Goal: Transaction & Acquisition: Purchase product/service

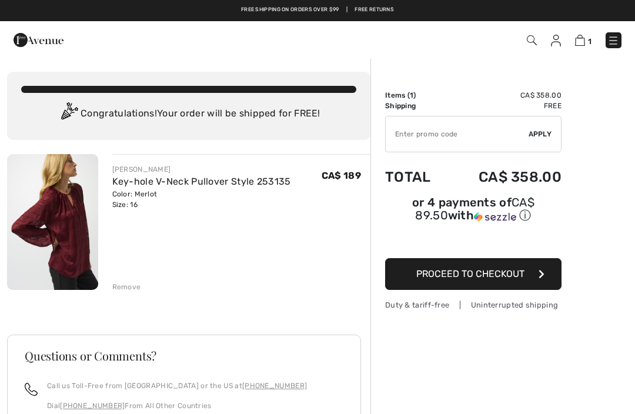
click at [613, 35] on img at bounding box center [613, 41] width 12 height 12
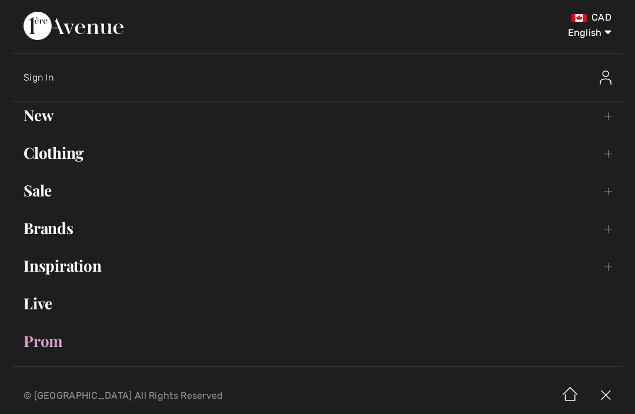
click at [597, 38] on select "English Français" at bounding box center [580, 30] width 61 height 35
select select "https://www.1ereavenue.com/fr/cart/"
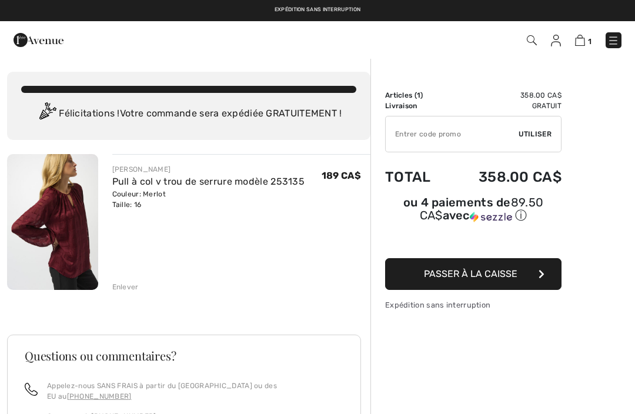
click at [543, 272] on icon "button" at bounding box center [541, 273] width 6 height 9
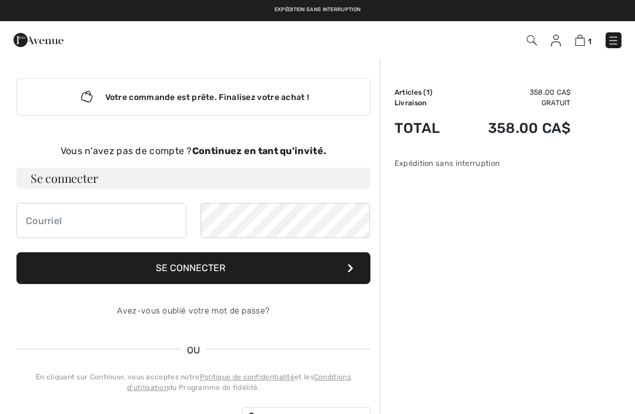
scroll to position [2, 0]
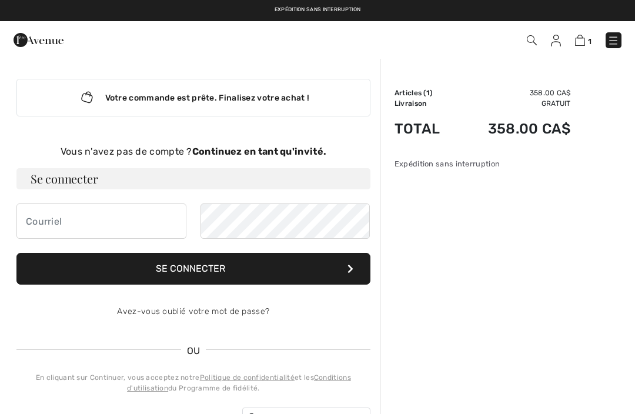
click at [309, 152] on strong "Continuez en tant qu'invité." at bounding box center [259, 151] width 134 height 11
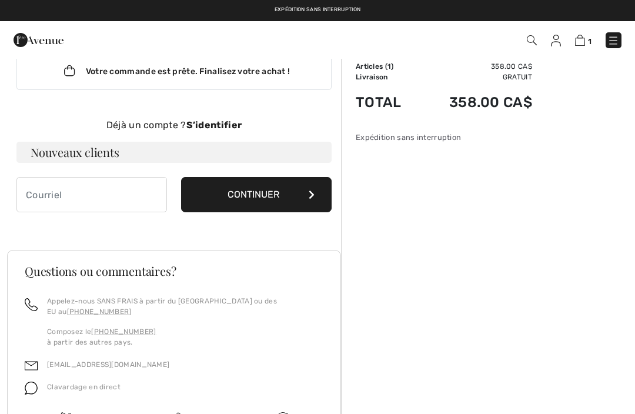
scroll to position [28, 0]
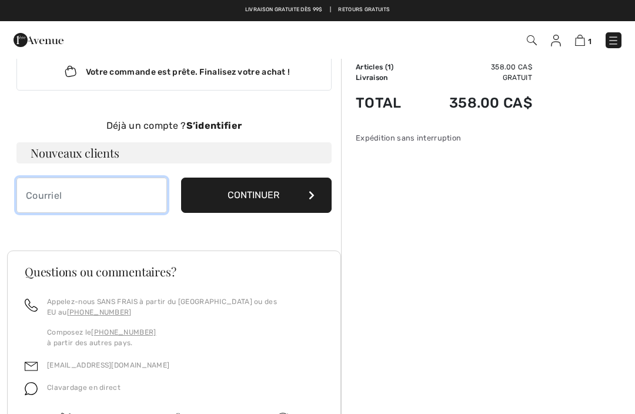
click at [86, 199] on input "email" at bounding box center [91, 195] width 150 height 35
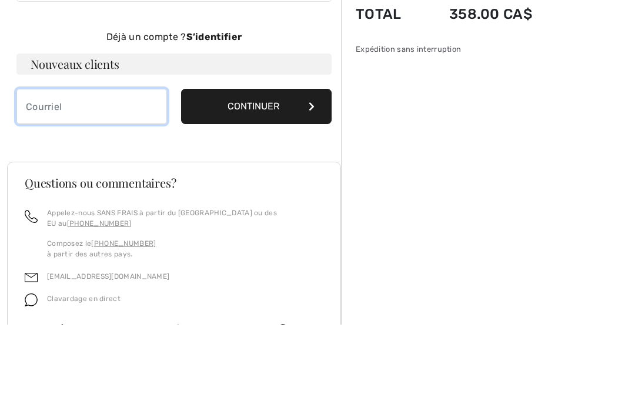
type input "carole_vinet@hotmail.com"
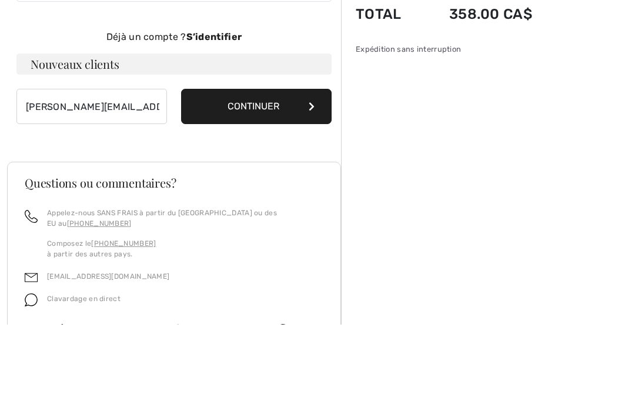
scroll to position [106, 0]
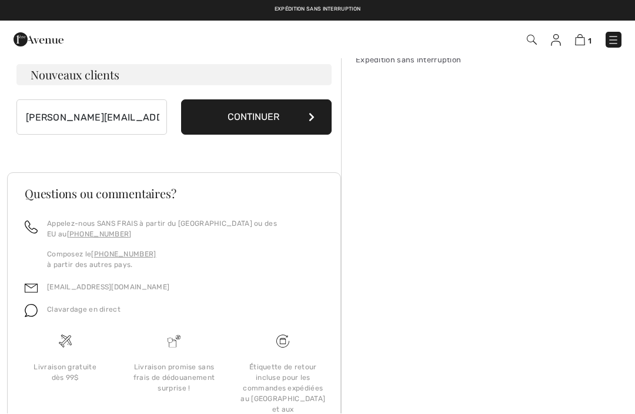
click at [281, 116] on button "Continuer" at bounding box center [256, 117] width 150 height 35
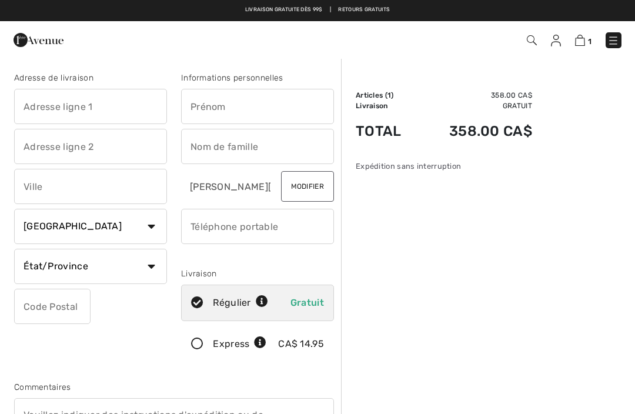
click at [477, 128] on td "358.00 CA$" at bounding box center [475, 131] width 114 height 40
click at [394, 133] on td "Total" at bounding box center [387, 131] width 62 height 40
click at [514, 99] on td "358.00 CA$" at bounding box center [475, 95] width 114 height 11
click at [524, 96] on td "358.00 CA$" at bounding box center [475, 95] width 114 height 11
click at [520, 93] on td "358.00 CA$" at bounding box center [475, 95] width 114 height 11
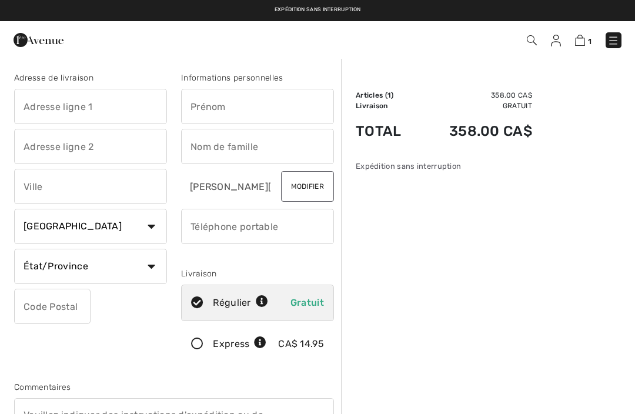
click at [380, 92] on td "Articles ( 1 )" at bounding box center [387, 95] width 62 height 11
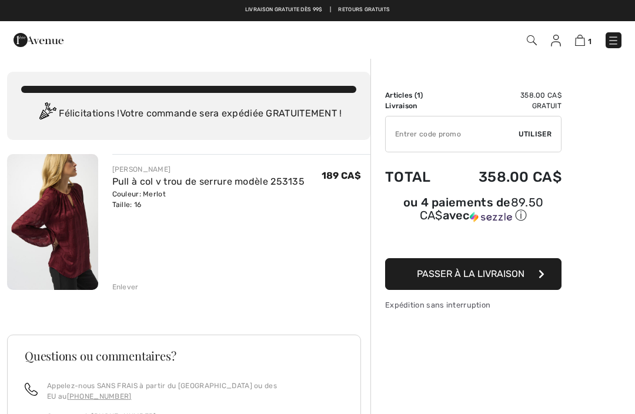
click at [133, 287] on div "Enlever" at bounding box center [125, 287] width 26 height 11
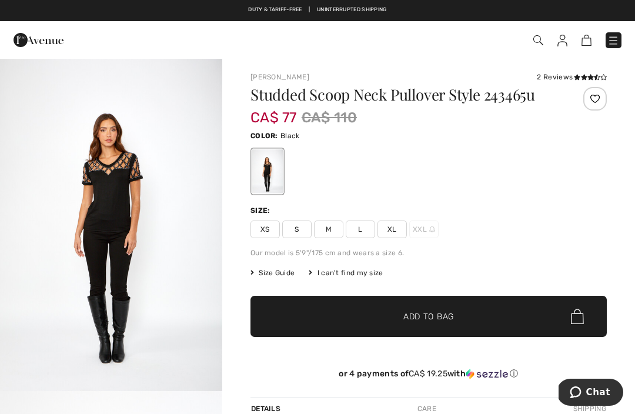
click at [614, 38] on img at bounding box center [613, 41] width 12 height 12
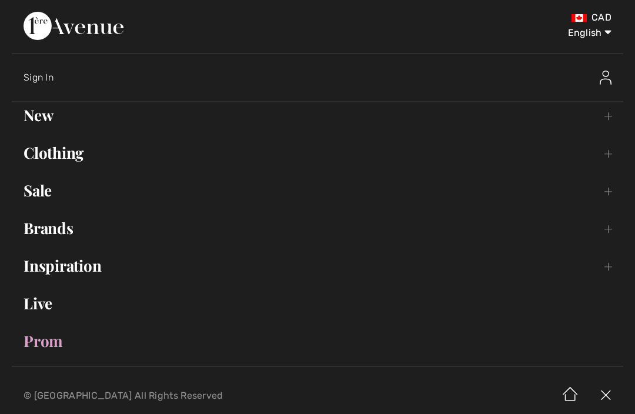
click at [595, 36] on select "English Français" at bounding box center [580, 30] width 61 height 35
select select "https://www.1ereavenue.com/fr/pull-col-bateau-cloute-modele-243465-p74179/"
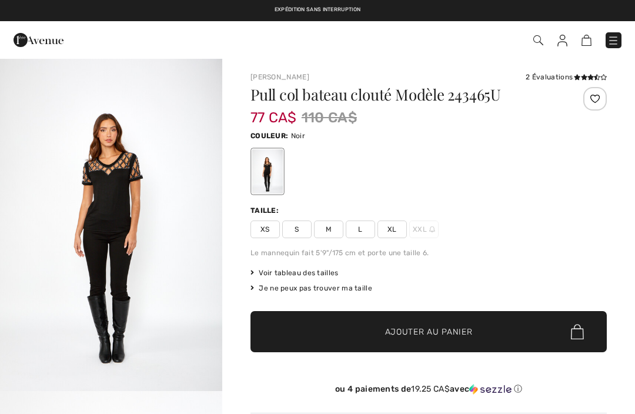
checkbox input "true"
click at [612, 42] on img at bounding box center [613, 41] width 12 height 12
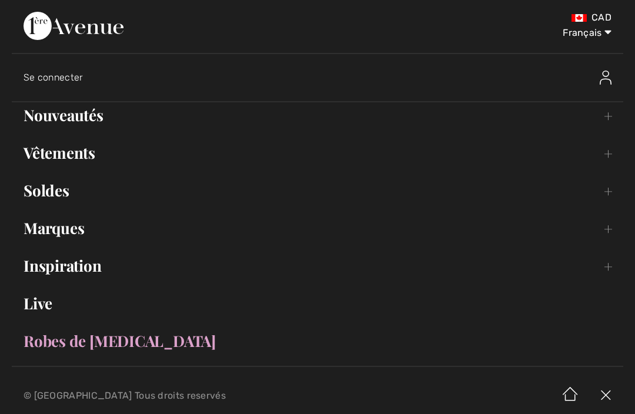
click at [97, 158] on link "Vêtements Toggle submenu" at bounding box center [317, 153] width 611 height 26
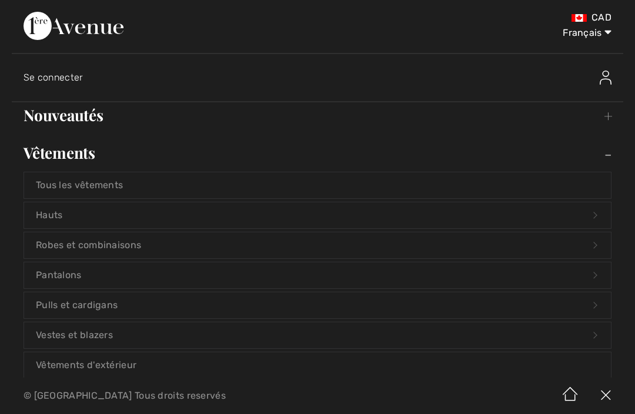
click at [76, 214] on link "Hauts Open submenu" at bounding box center [317, 215] width 587 height 26
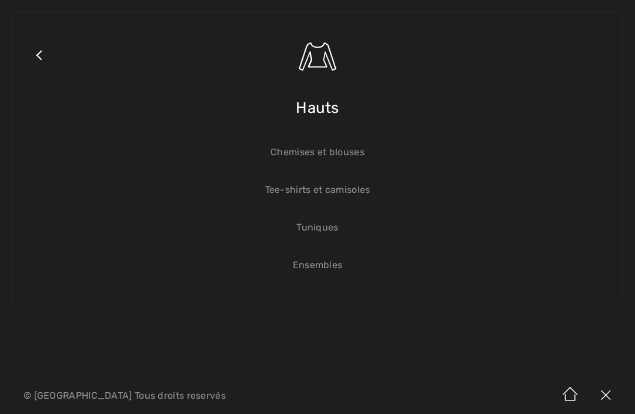
click at [397, 150] on link "Chemises et blouses" at bounding box center [317, 152] width 587 height 26
click at [333, 149] on link "Chemises et blouses" at bounding box center [317, 152] width 587 height 26
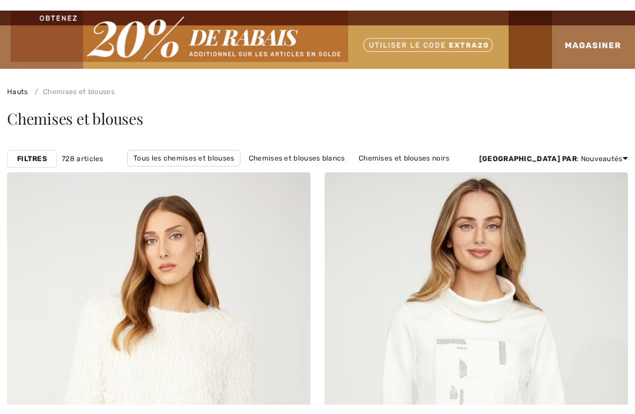
checkbox input "true"
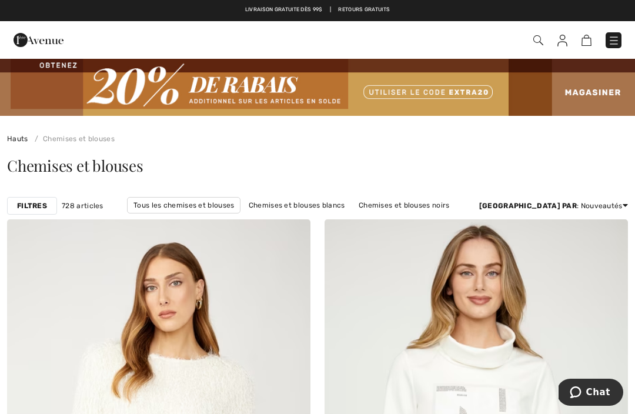
click at [617, 35] on img at bounding box center [614, 41] width 12 height 12
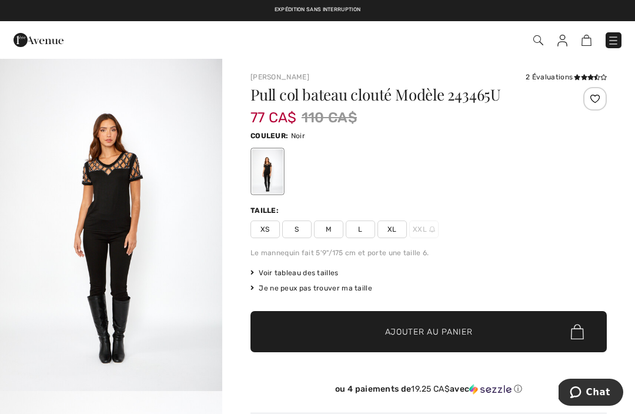
click at [615, 38] on img at bounding box center [613, 41] width 12 height 12
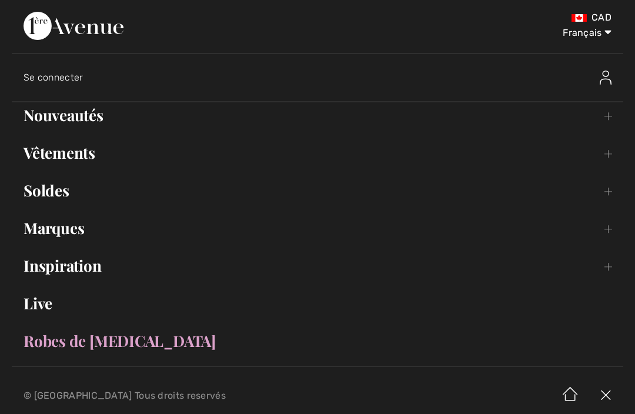
click at [87, 160] on link "Vêtements Toggle submenu" at bounding box center [317, 153] width 611 height 26
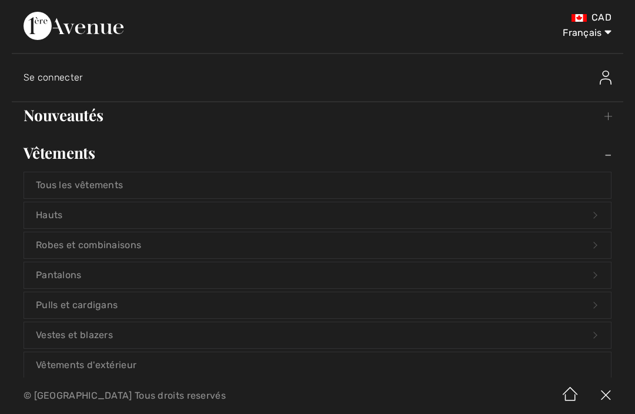
click at [57, 212] on link "Hauts Open submenu" at bounding box center [317, 215] width 587 height 26
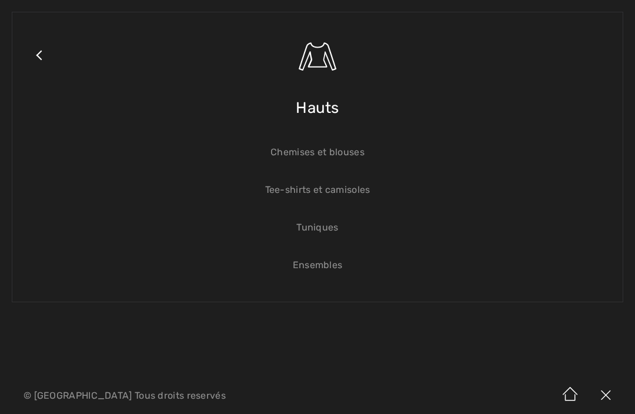
click at [348, 148] on link "Chemises et blouses" at bounding box center [317, 152] width 587 height 26
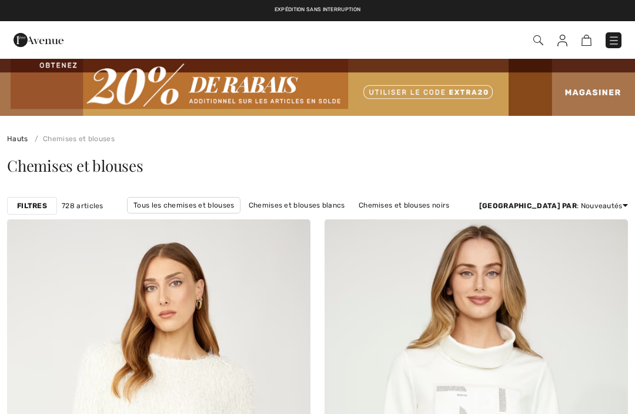
checkbox input "true"
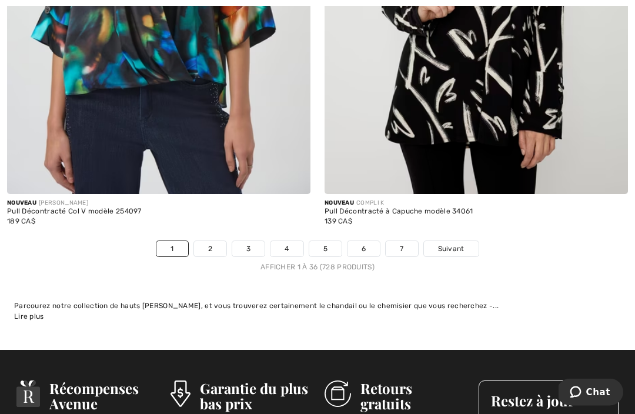
scroll to position [9398, 0]
click at [453, 243] on span "Suivant" at bounding box center [451, 248] width 26 height 11
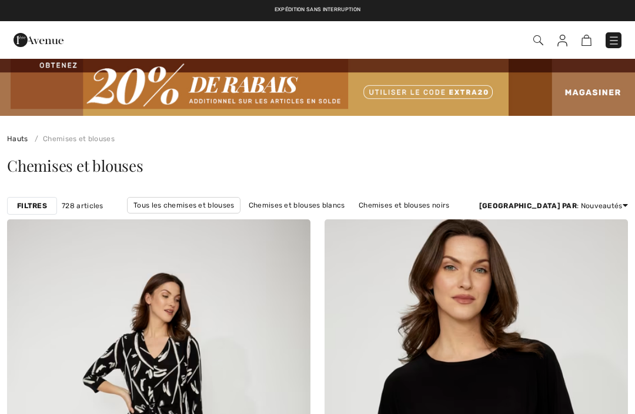
checkbox input "true"
click at [249, 213] on link "Manches longues" at bounding box center [212, 220] width 72 height 15
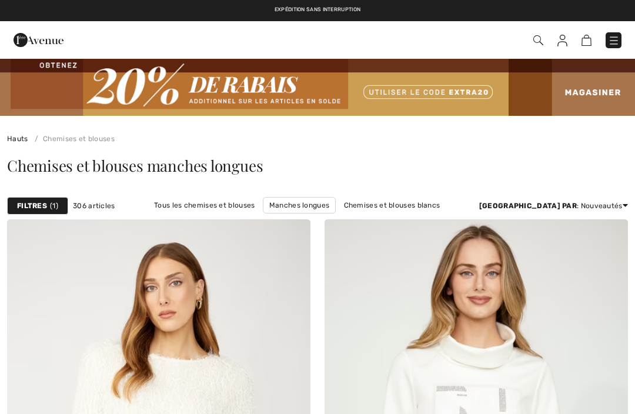
checkbox input "true"
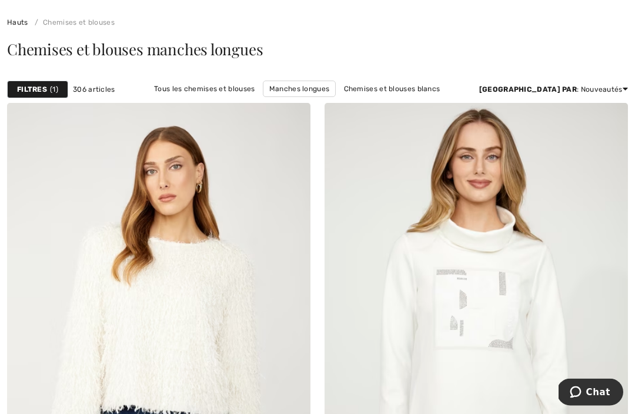
scroll to position [116, 0]
click at [611, 85] on div "Trier par : Nouveautés Prix: décroissant Prix: croissant Nouveautés Meilleurs v…" at bounding box center [553, 89] width 149 height 11
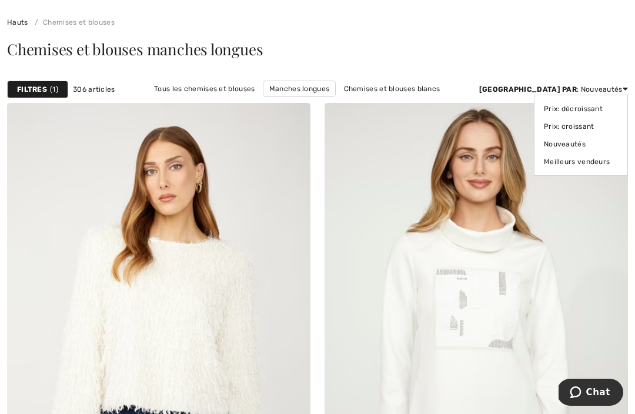
click at [577, 142] on link "Nouveautés" at bounding box center [581, 144] width 74 height 18
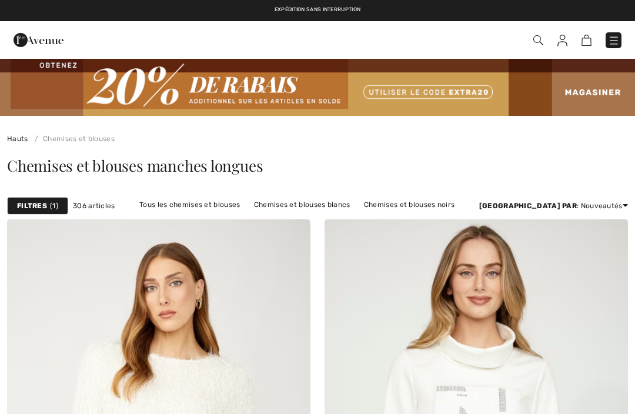
checkbox input "true"
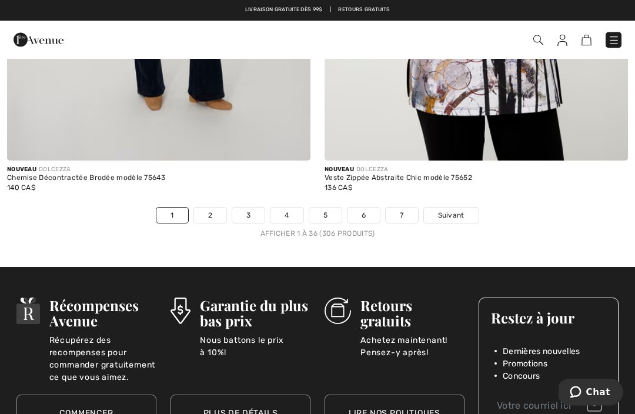
scroll to position [9346, 0]
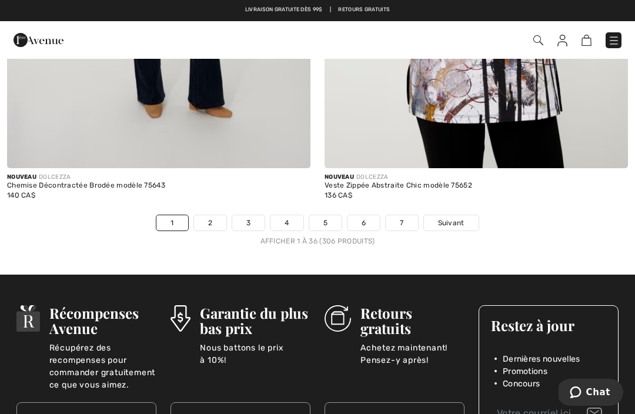
click at [453, 217] on span "Suivant" at bounding box center [451, 222] width 26 height 11
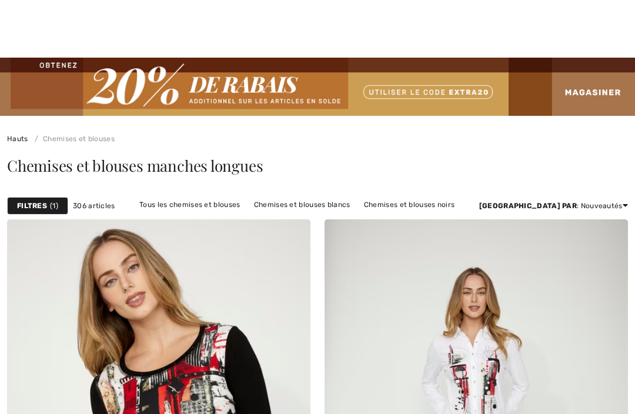
scroll to position [330, 0]
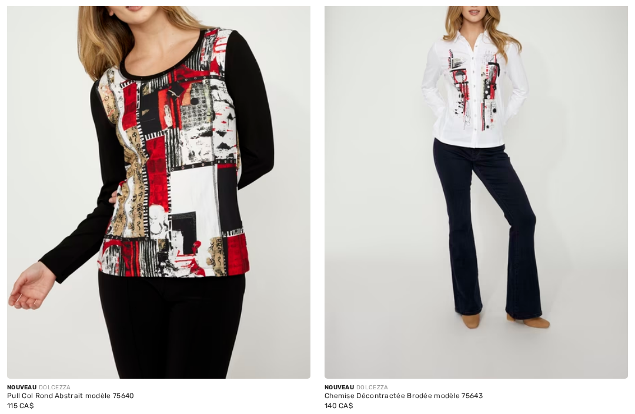
checkbox input "true"
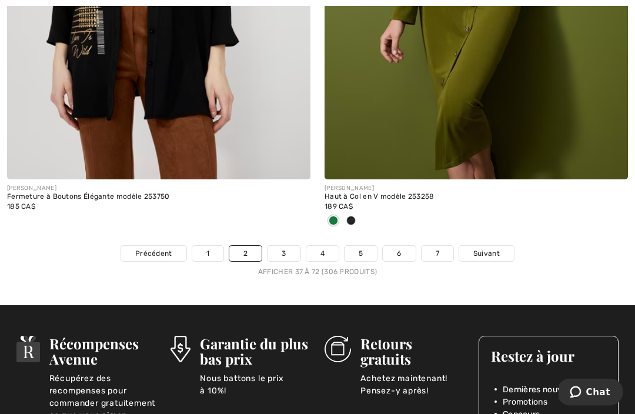
scroll to position [9393, 0]
click at [489, 246] on link "Suivant" at bounding box center [486, 253] width 55 height 15
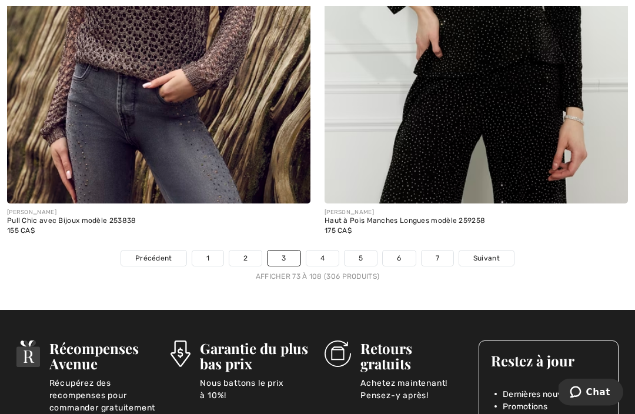
scroll to position [9311, 0]
click at [485, 250] on link "Suivant" at bounding box center [486, 257] width 55 height 15
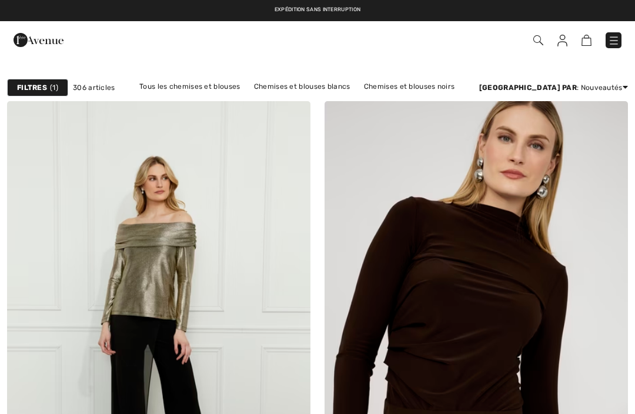
checkbox input "true"
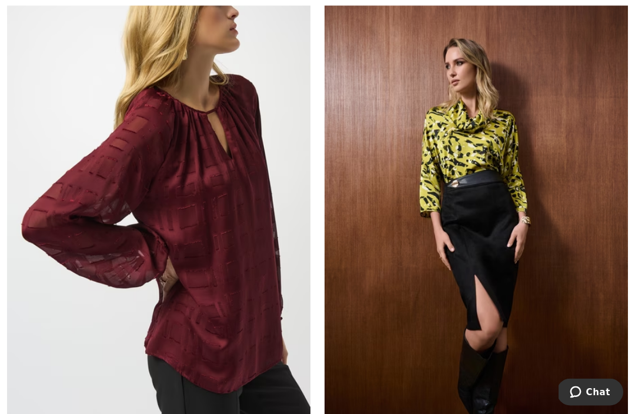
scroll to position [2749, 0]
click at [227, 263] on img at bounding box center [158, 204] width 303 height 455
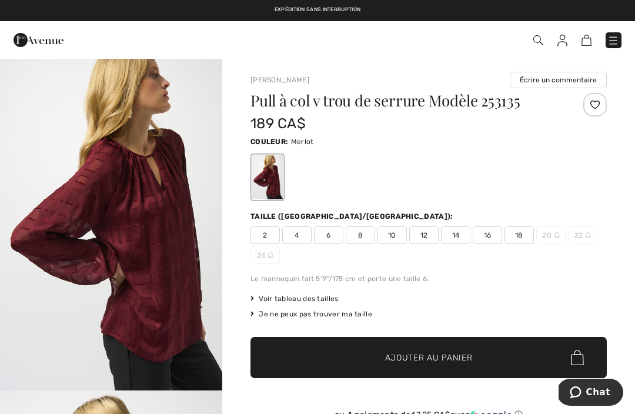
click at [487, 232] on span "16" at bounding box center [487, 235] width 29 height 18
click at [472, 354] on span "Ajouter au panier" at bounding box center [429, 358] width 88 height 12
click at [583, 39] on img at bounding box center [580, 40] width 10 height 11
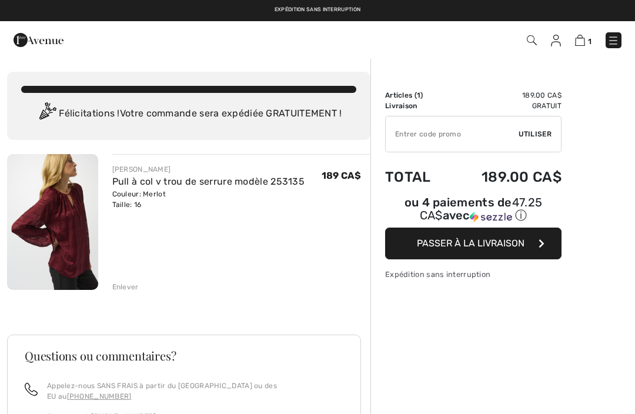
checkbox input "true"
